Goal: Information Seeking & Learning: Learn about a topic

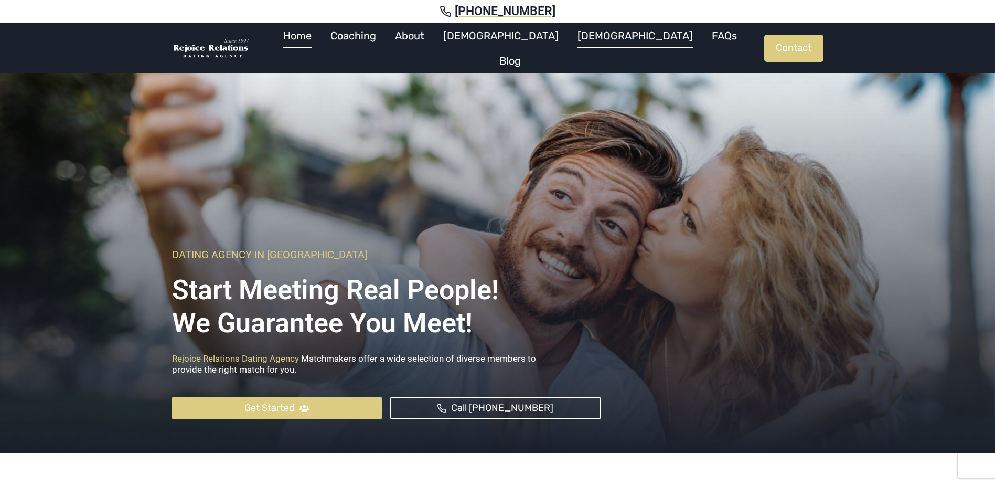
click at [568, 44] on link "[DEMOGRAPHIC_DATA]" at bounding box center [635, 35] width 134 height 25
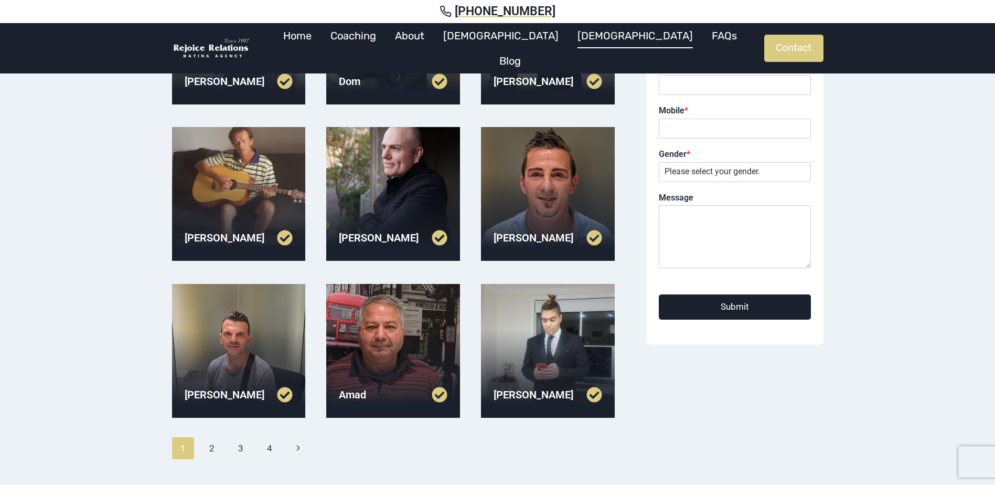
scroll to position [210, 0]
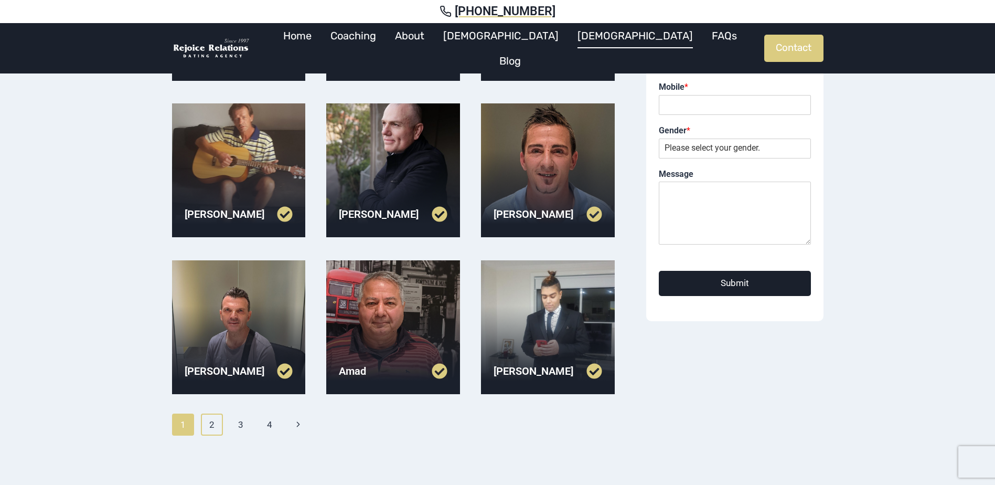
click at [210, 426] on link "2" at bounding box center [212, 424] width 23 height 22
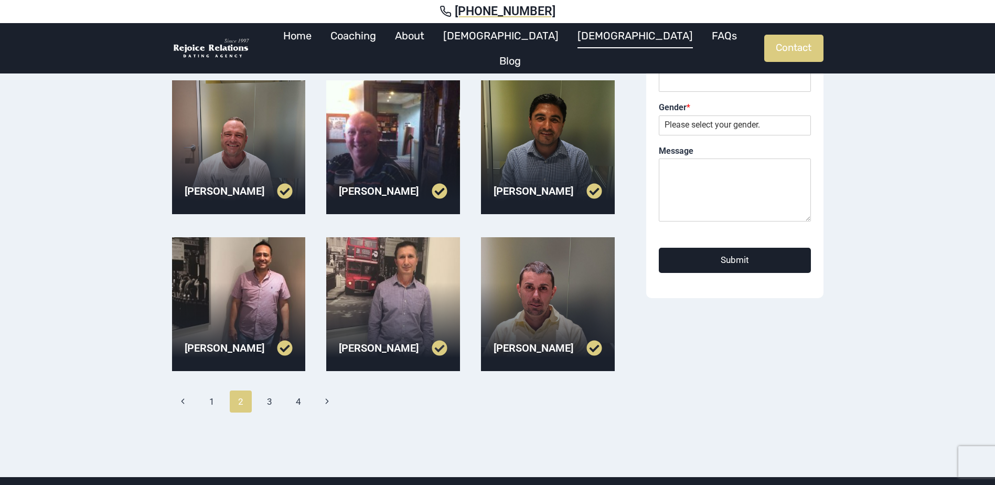
scroll to position [262, 0]
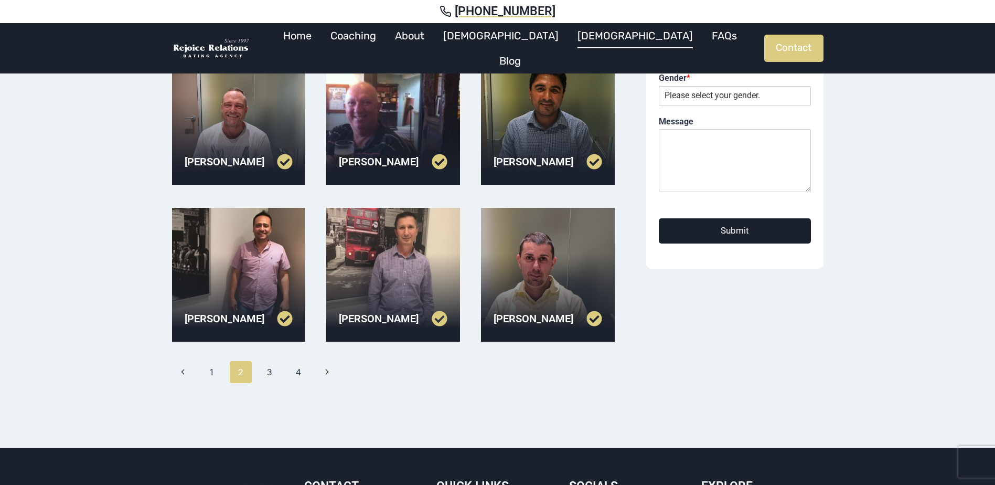
click at [252, 117] on div at bounding box center [239, 118] width 134 height 134
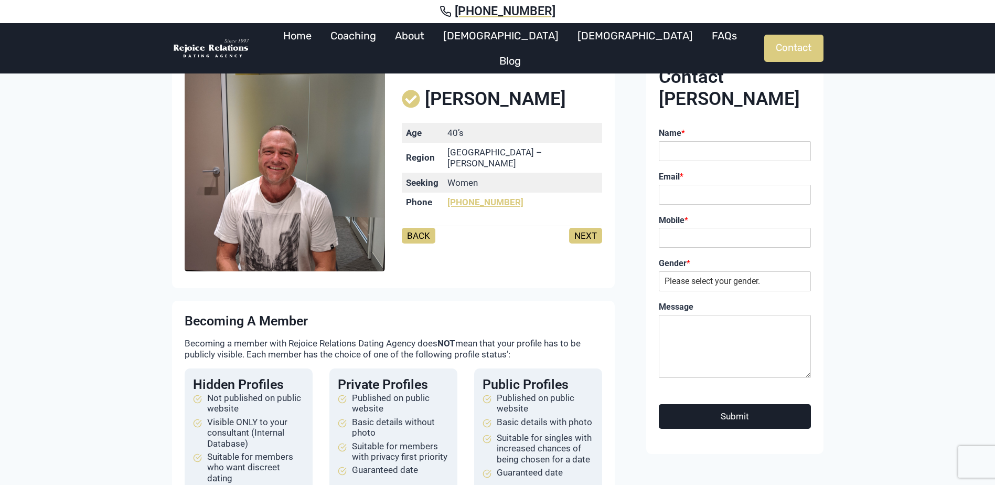
scroll to position [52, 0]
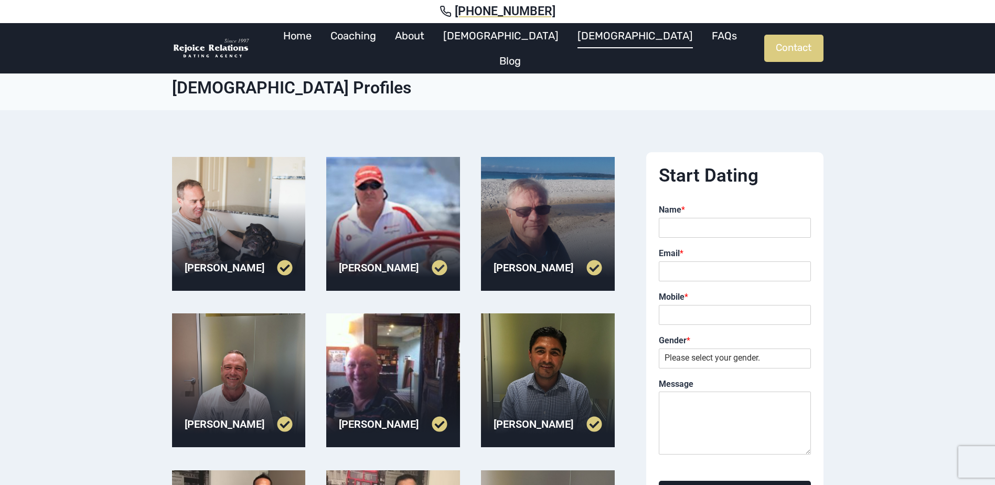
scroll to position [262, 0]
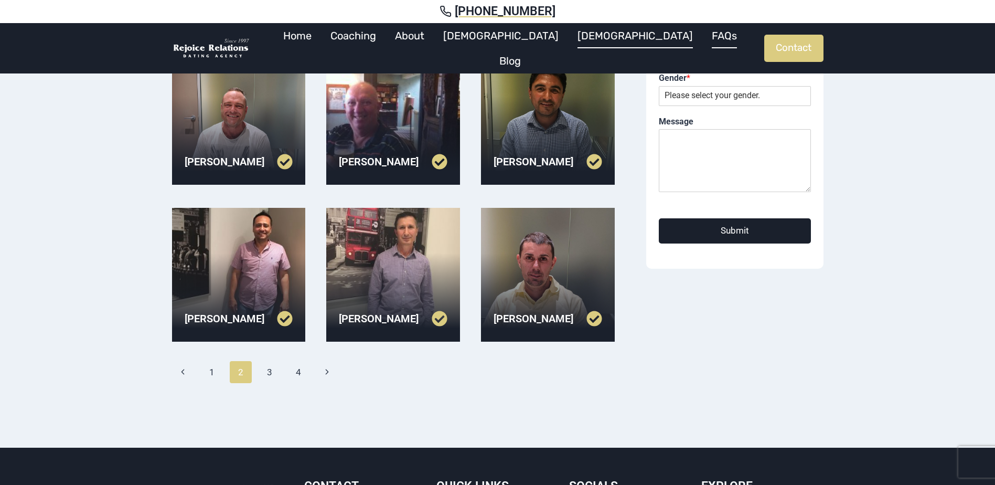
click at [702, 41] on link "FAQs" at bounding box center [724, 35] width 44 height 25
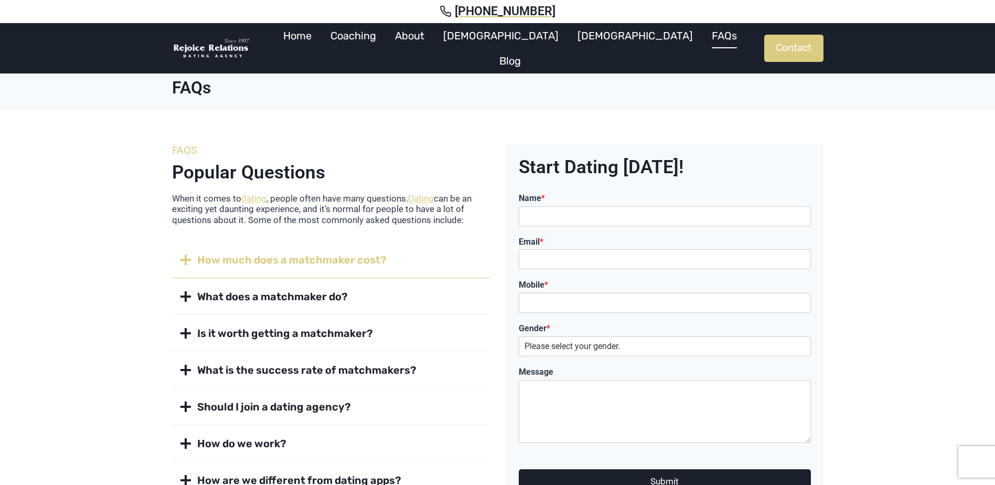
click at [409, 255] on button "How much does a matchmaker cost?" at bounding box center [330, 260] width 317 height 36
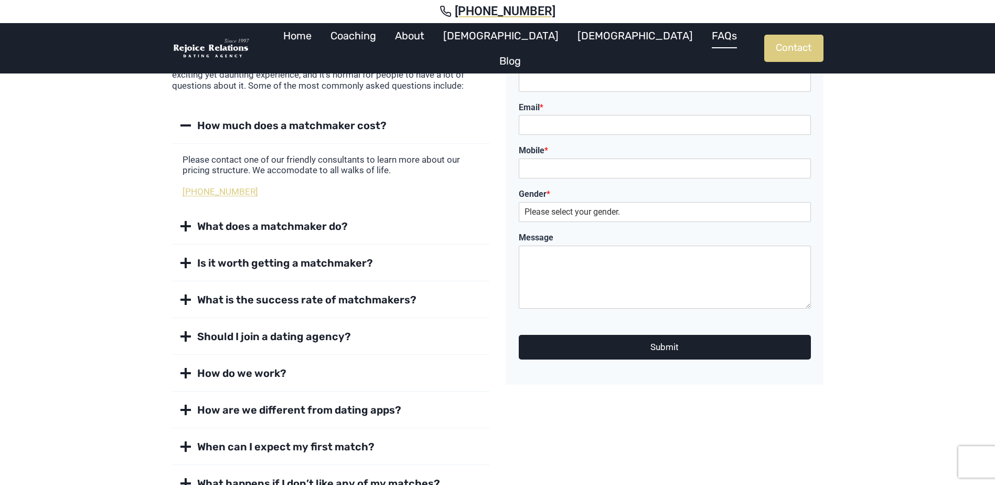
scroll to position [157, 0]
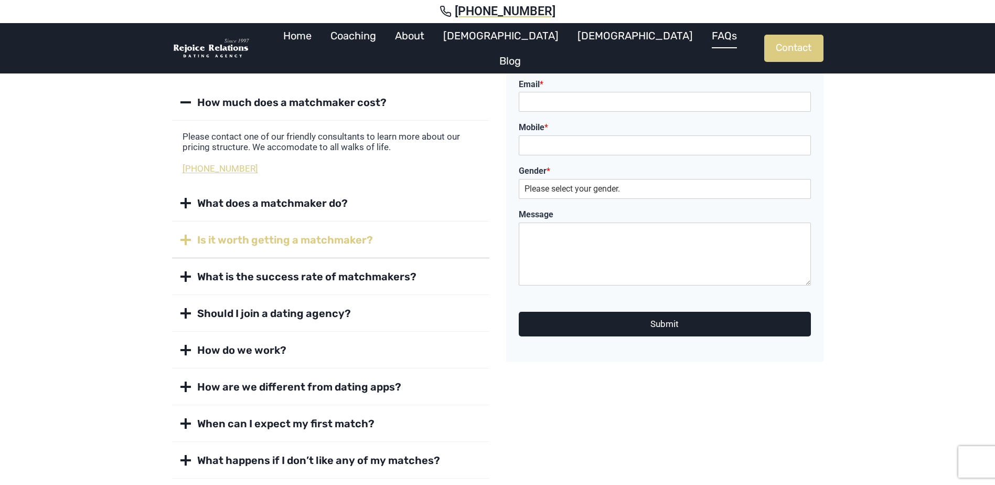
click at [409, 247] on button "Is it worth getting a matchmaker?" at bounding box center [330, 240] width 317 height 36
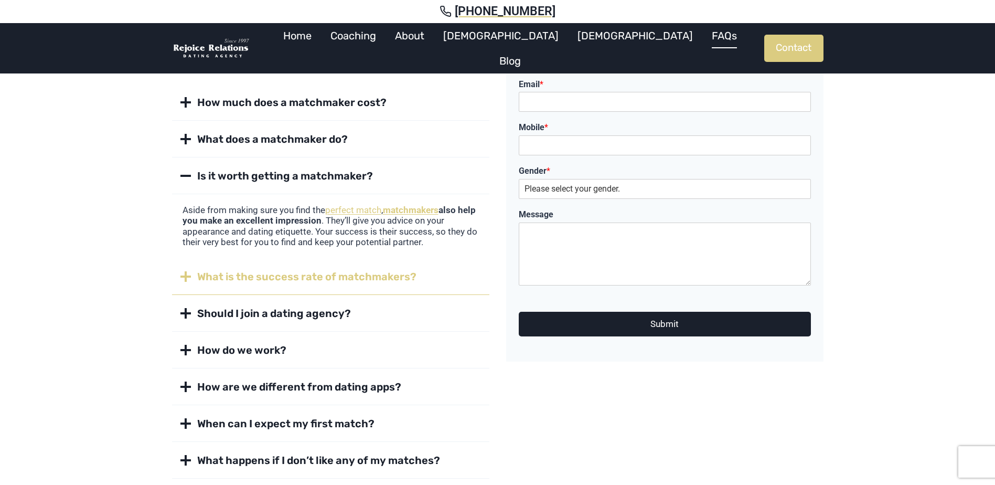
click at [420, 277] on button "What is the success rate of matchmakers?" at bounding box center [330, 277] width 317 height 36
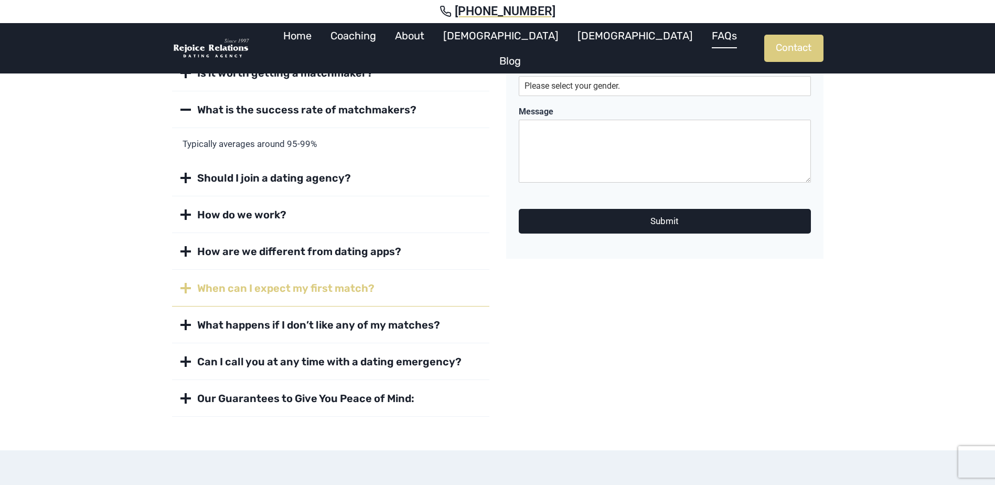
scroll to position [262, 0]
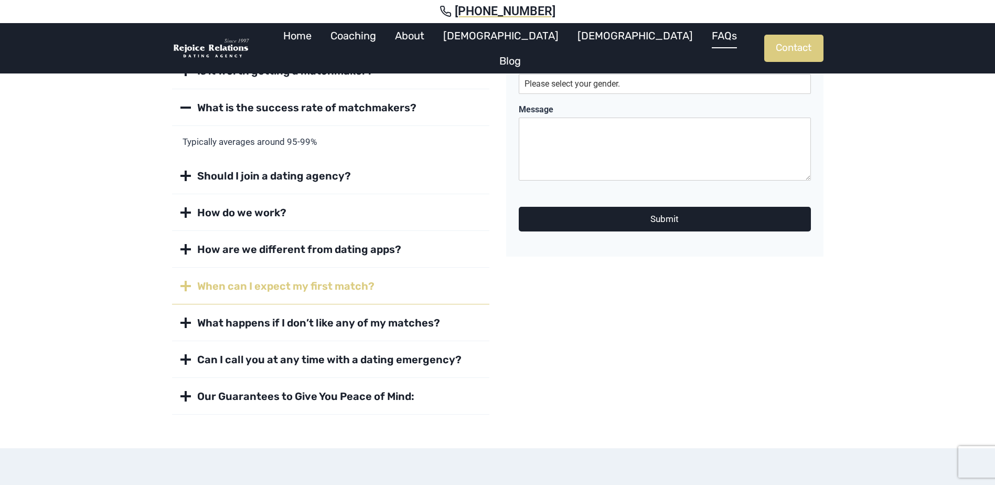
click at [418, 283] on button "When can I expect my first match?" at bounding box center [330, 286] width 317 height 36
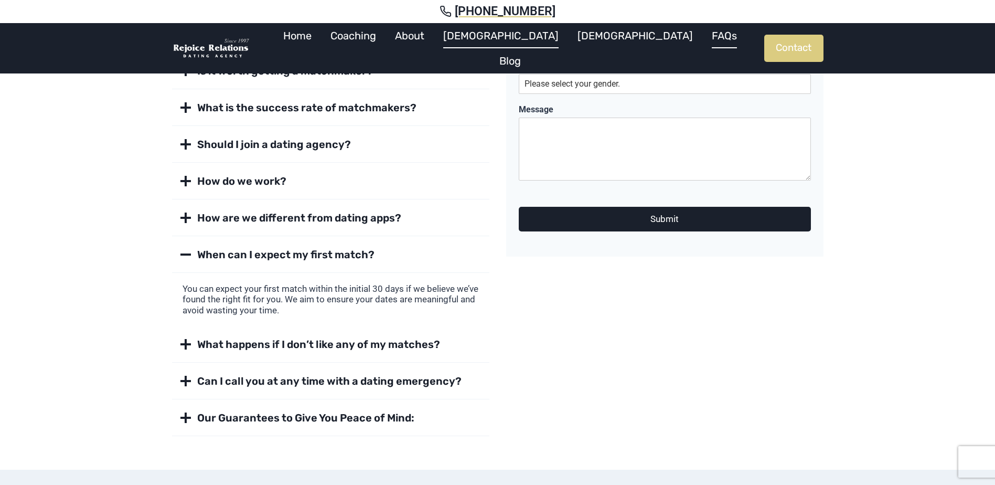
click at [508, 42] on link "[DEMOGRAPHIC_DATA]" at bounding box center [501, 35] width 134 height 25
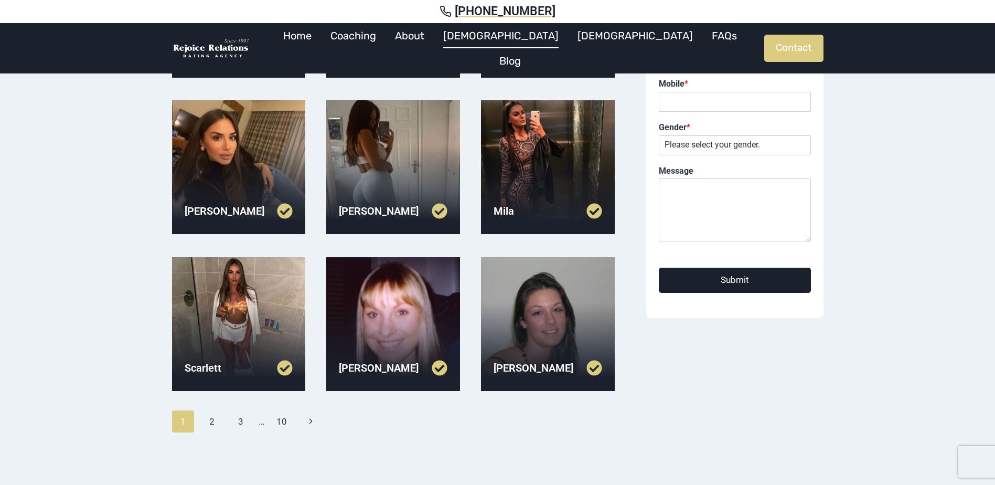
scroll to position [135, 0]
